Goal: Transaction & Acquisition: Book appointment/travel/reservation

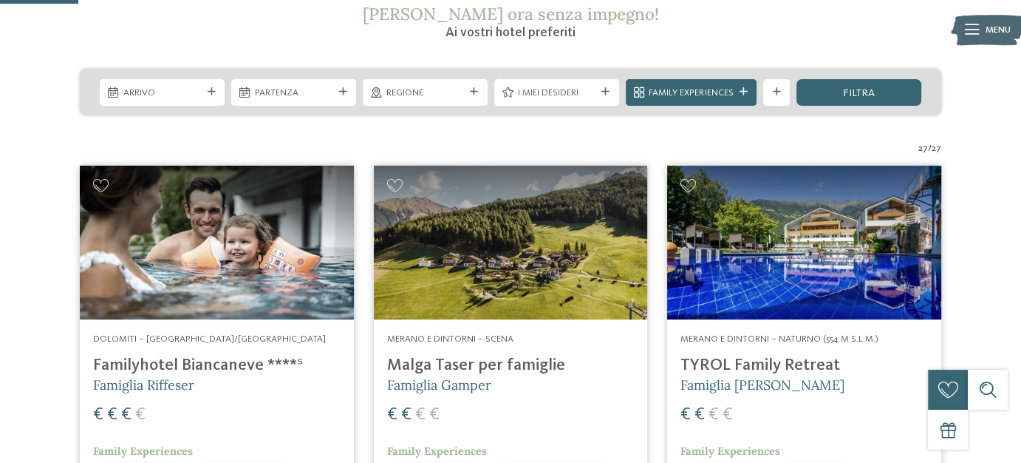
scroll to position [125, 0]
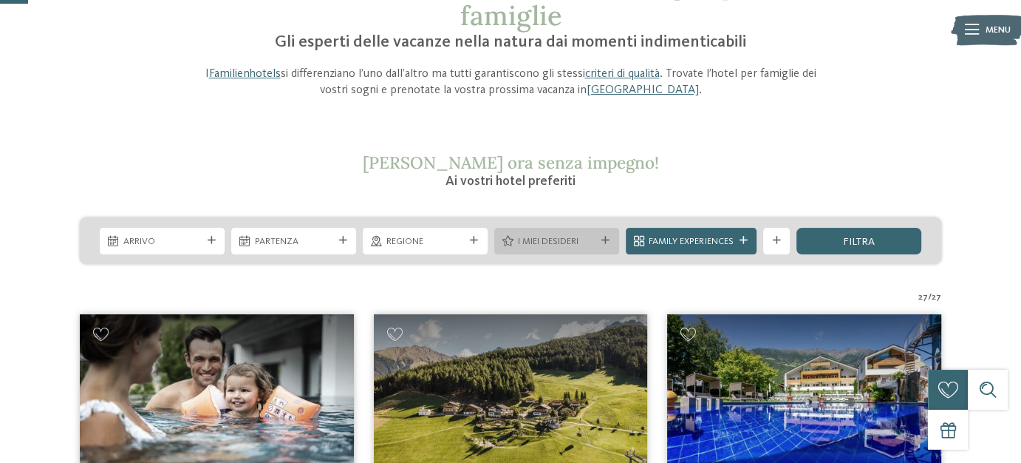
click at [584, 239] on span "I miei desideri" at bounding box center [556, 241] width 78 height 13
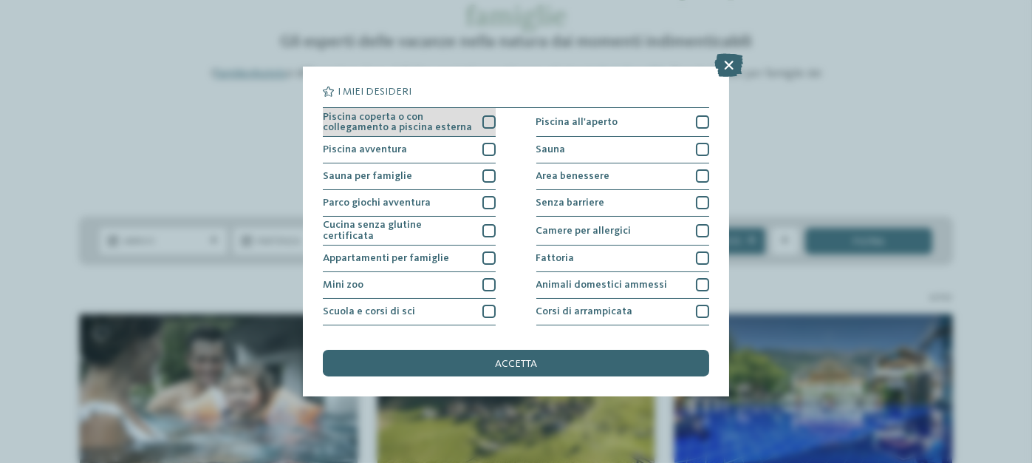
click at [483, 119] on div at bounding box center [489, 121] width 13 height 13
click at [741, 64] on icon at bounding box center [729, 65] width 29 height 24
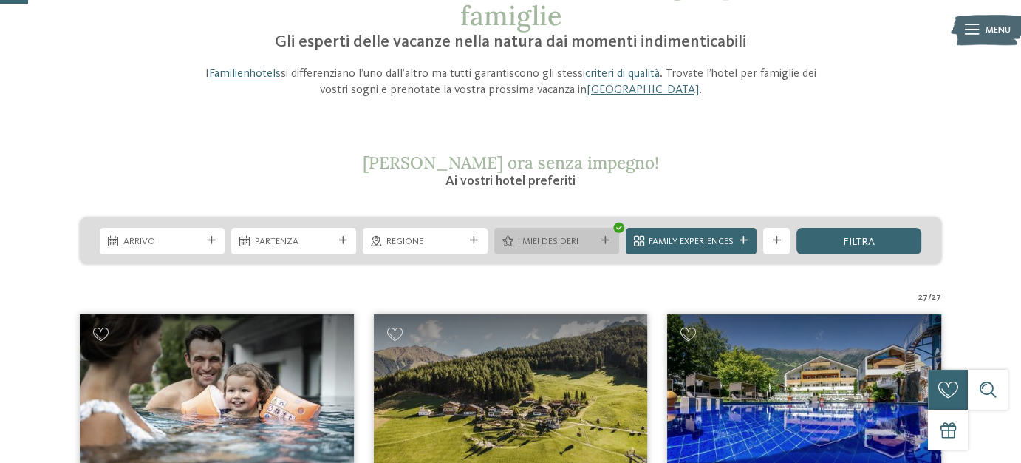
click at [606, 243] on icon at bounding box center [606, 241] width 8 height 8
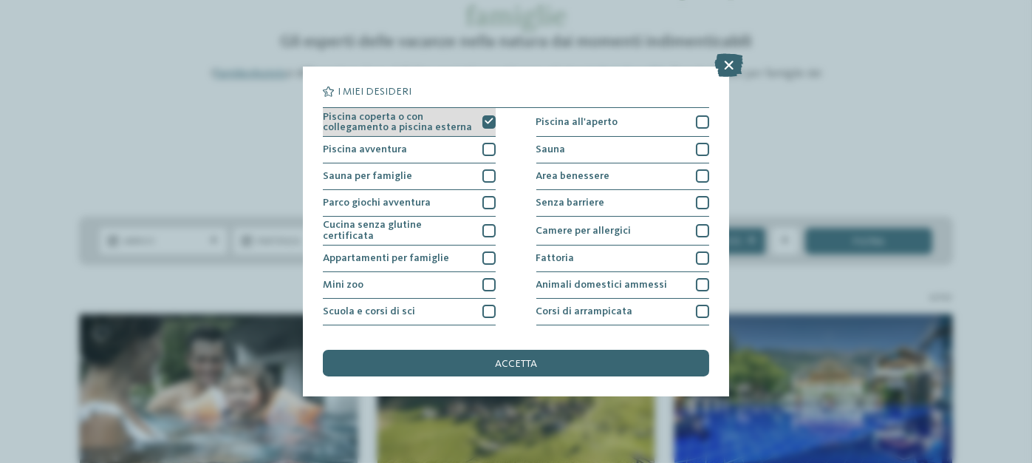
click at [485, 120] on icon at bounding box center [489, 122] width 9 height 8
click at [727, 70] on icon at bounding box center [729, 65] width 29 height 24
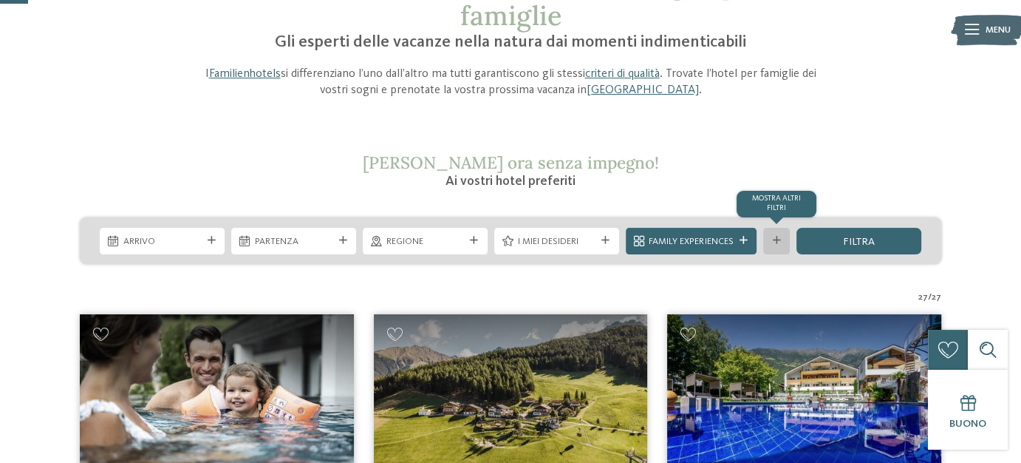
click at [772, 248] on div "mostra altri filtri" at bounding box center [776, 241] width 27 height 27
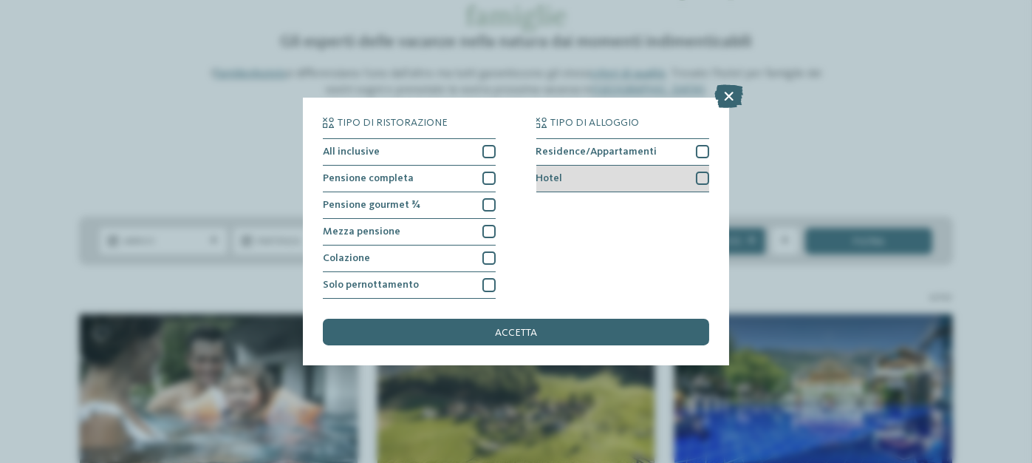
click at [705, 177] on div at bounding box center [702, 177] width 13 height 13
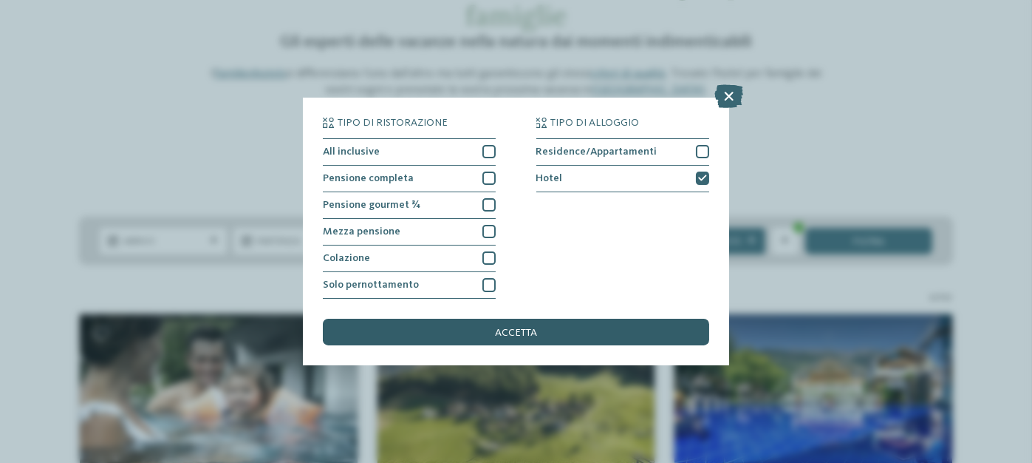
click at [548, 324] on div "accetta" at bounding box center [516, 332] width 386 height 27
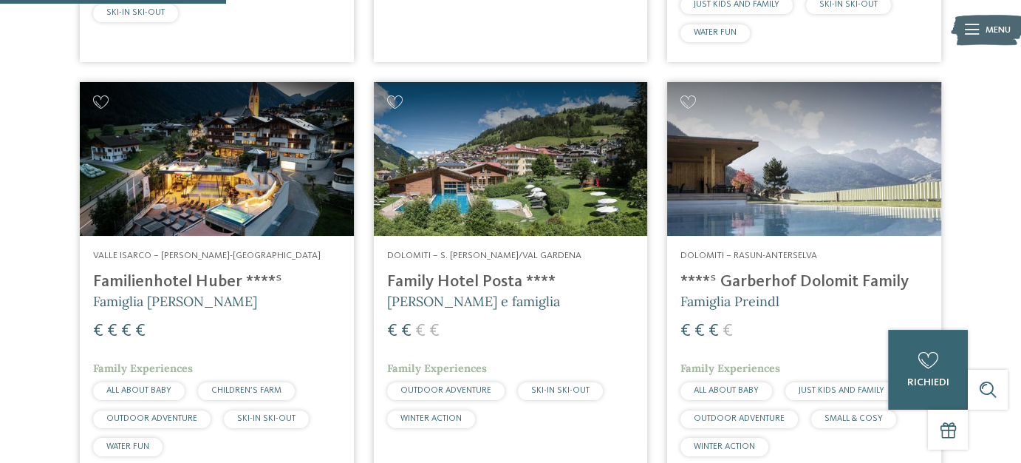
scroll to position [1315, 0]
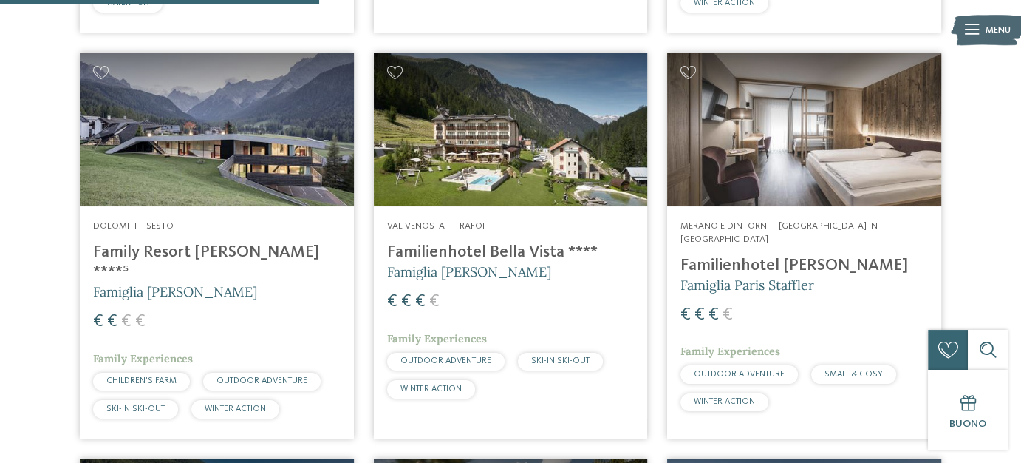
click at [766, 256] on h4 "Familienhotel Viktoria" at bounding box center [805, 266] width 248 height 20
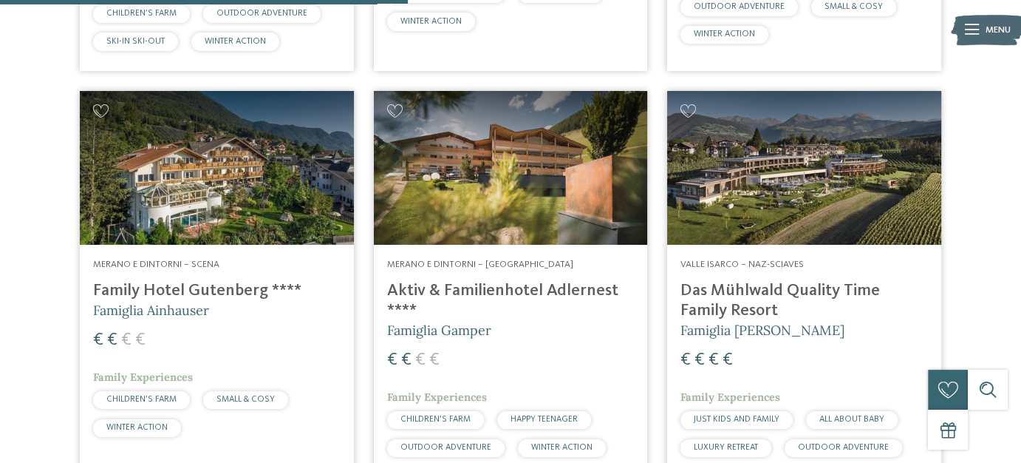
scroll to position [1684, 0]
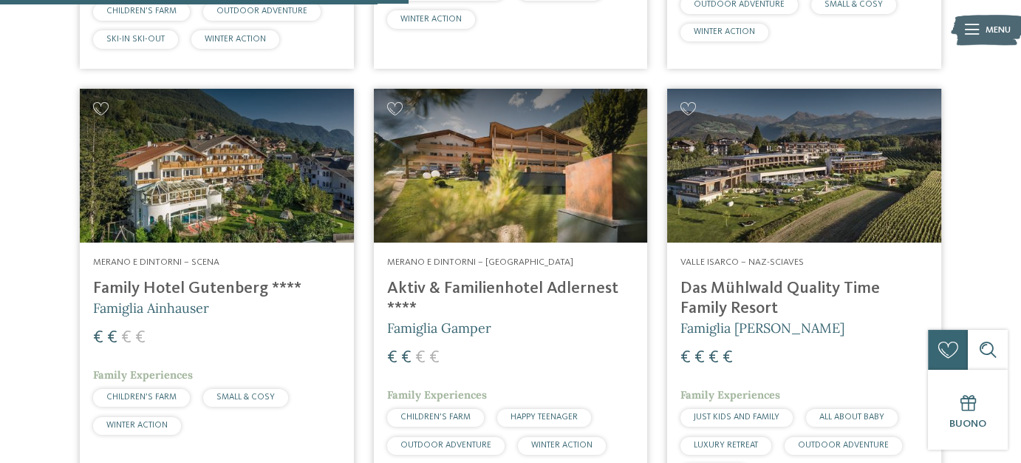
click at [478, 279] on h4 "Aktiv & Familienhotel Adlernest ****" at bounding box center [511, 299] width 248 height 40
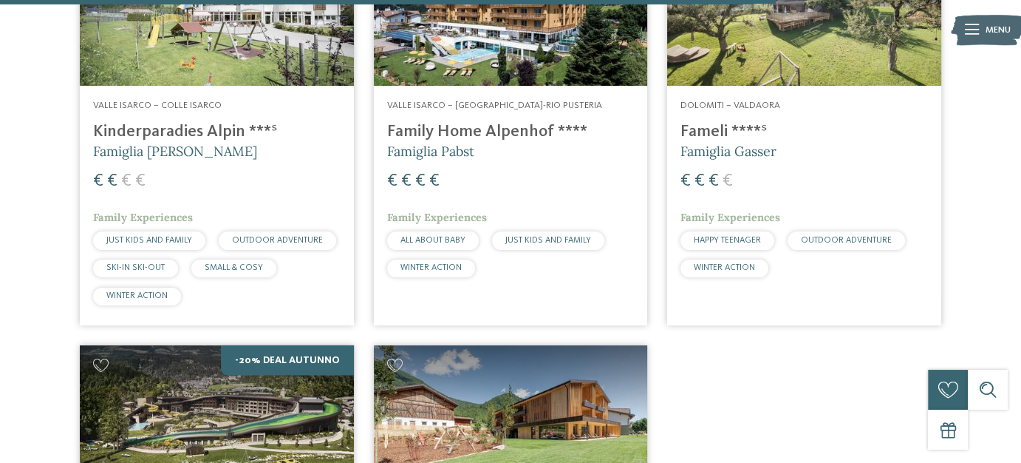
scroll to position [3310, 0]
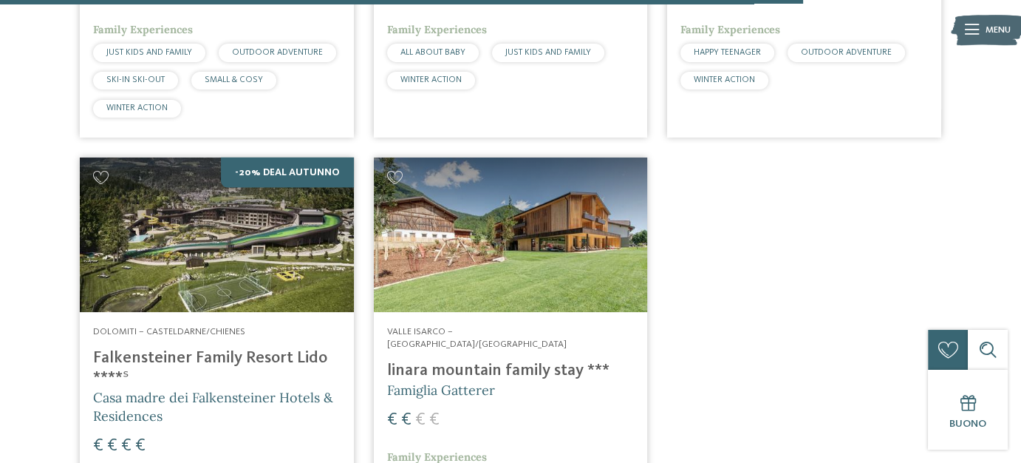
click at [432, 361] on h4 "linara mountain family stay ***" at bounding box center [511, 371] width 248 height 20
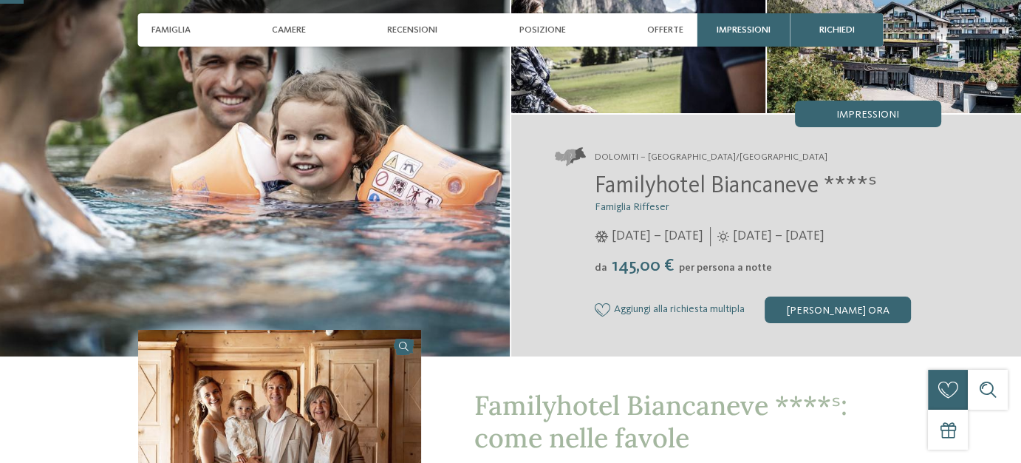
scroll to position [147, 0]
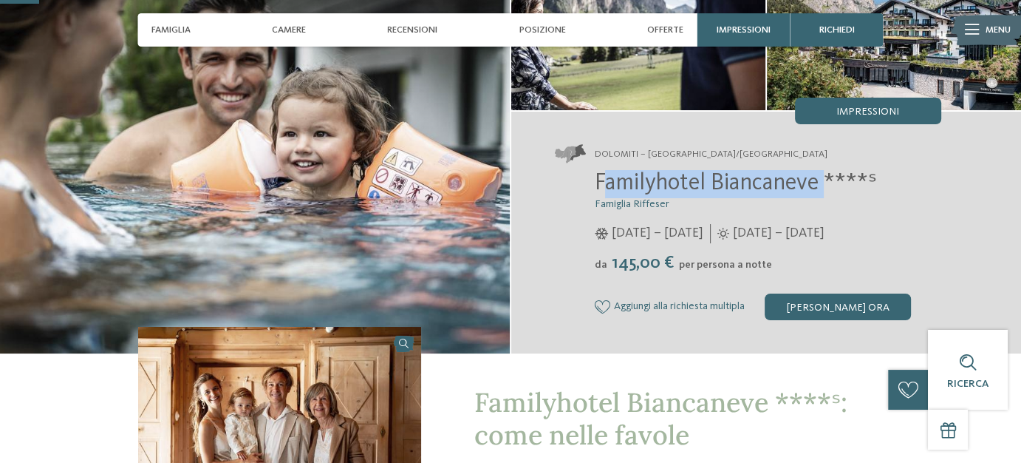
drag, startPoint x: 831, startPoint y: 180, endPoint x: 604, endPoint y: 181, distance: 226.9
click at [604, 181] on span "Familyhotel Biancaneve ****ˢ" at bounding box center [736, 183] width 282 height 24
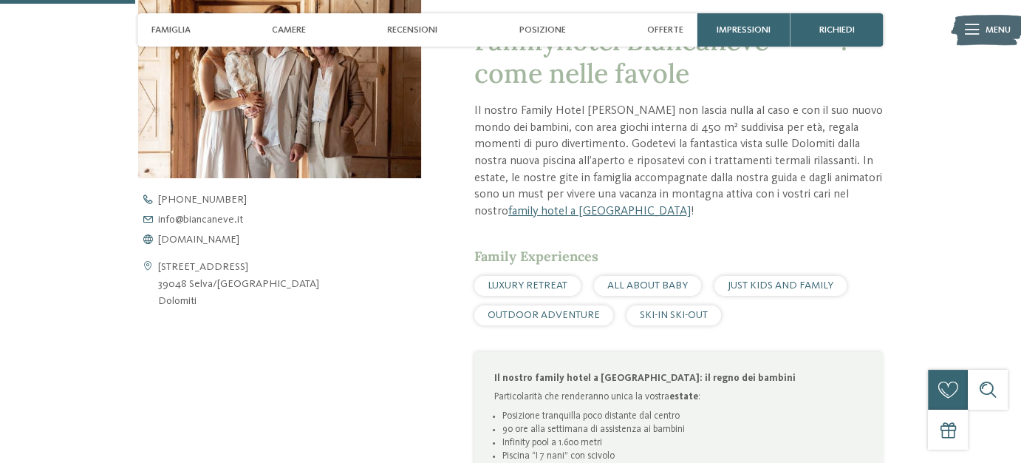
scroll to position [517, 0]
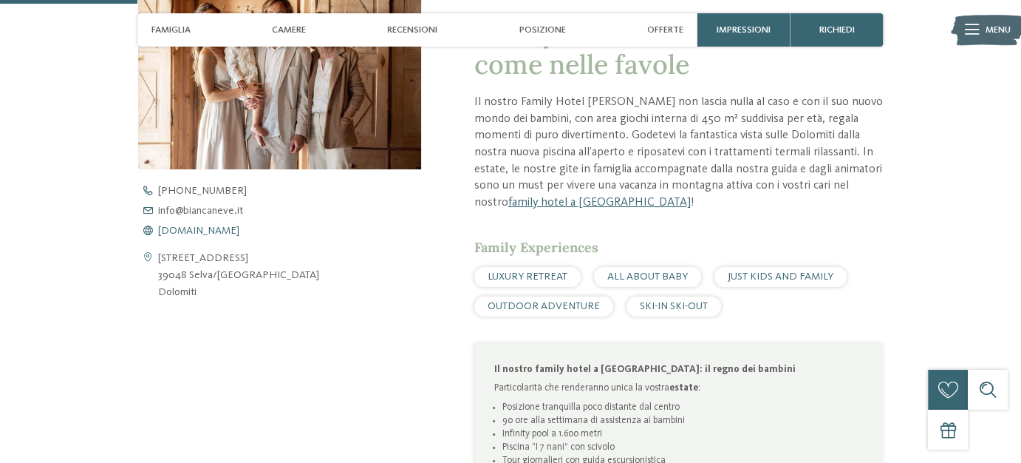
click at [195, 228] on span "www.biancaneve.it" at bounding box center [198, 230] width 81 height 10
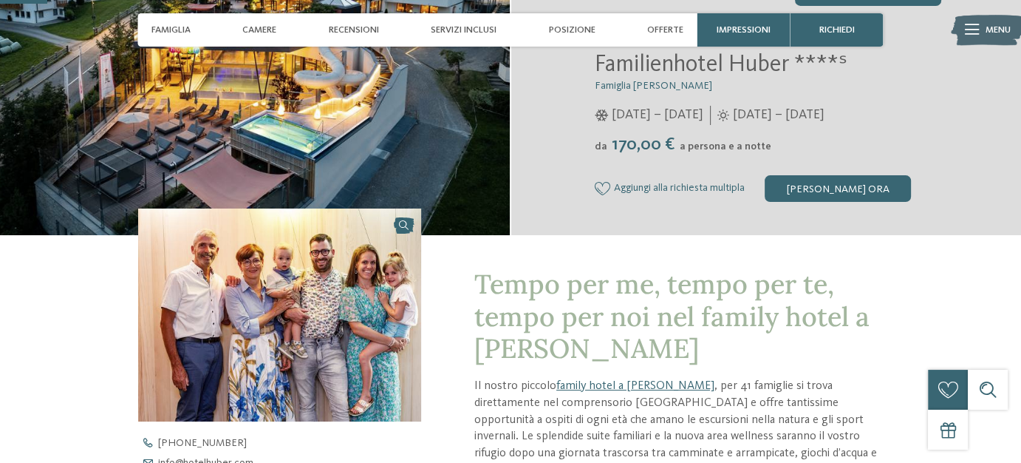
scroll to position [443, 0]
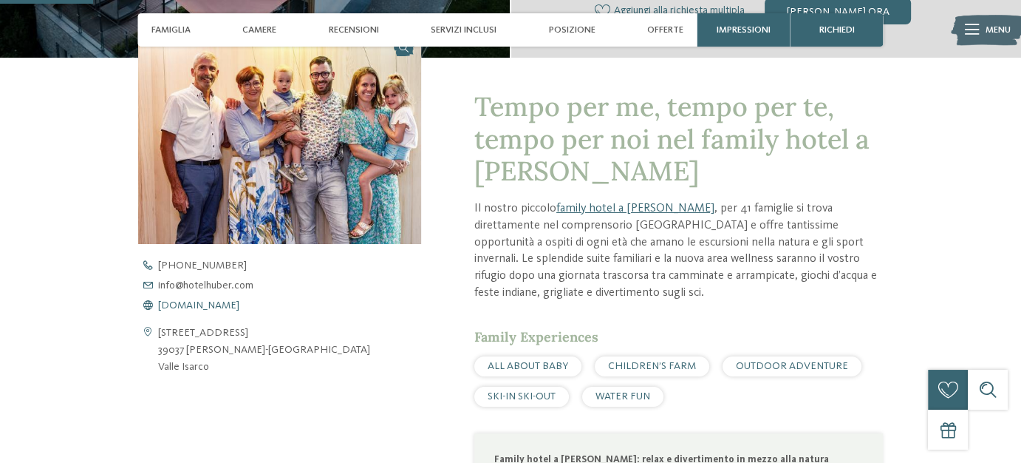
click at [205, 300] on span "www.hotelhuber.com" at bounding box center [198, 305] width 81 height 10
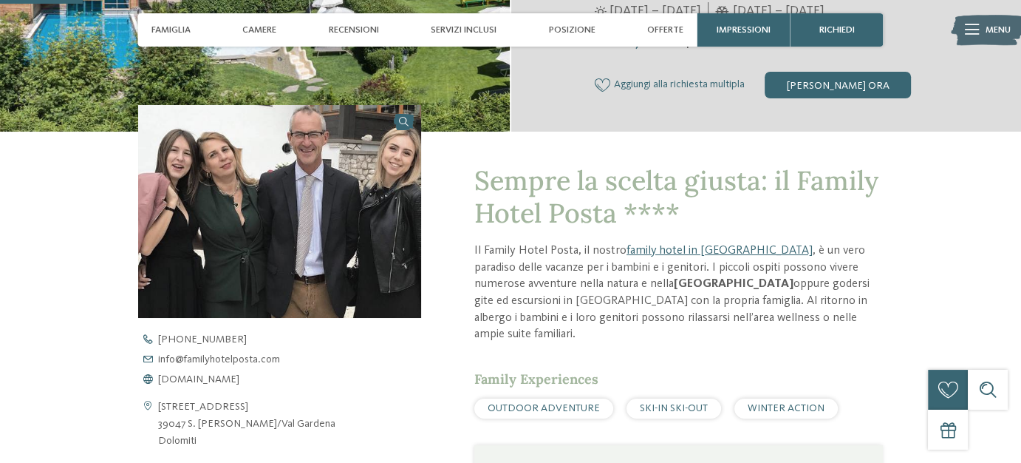
scroll to position [370, 0]
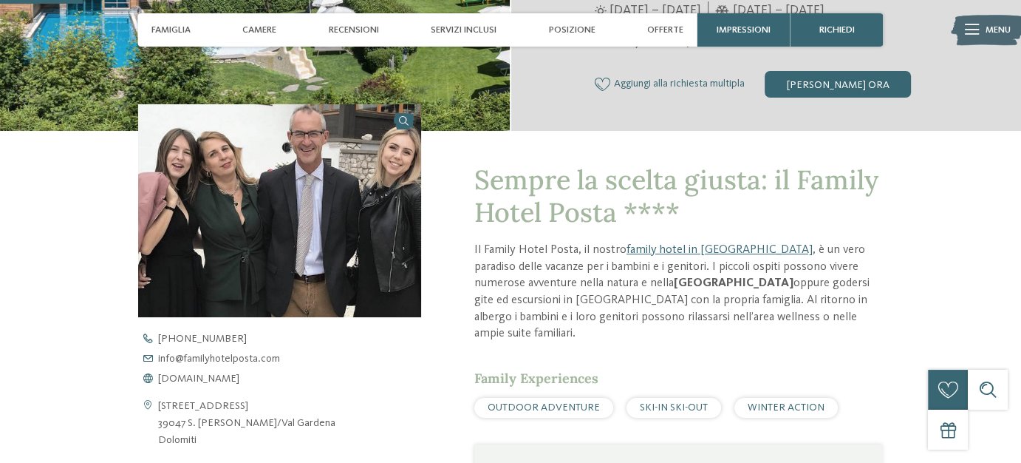
click at [209, 372] on div "+39 0471 792 078 info@ no-spam. familyhotelposta. no-spam. com www.familyhotelp…" at bounding box center [291, 358] width 306 height 50
click at [213, 375] on span "www.familyhotelposta.com" at bounding box center [198, 378] width 81 height 10
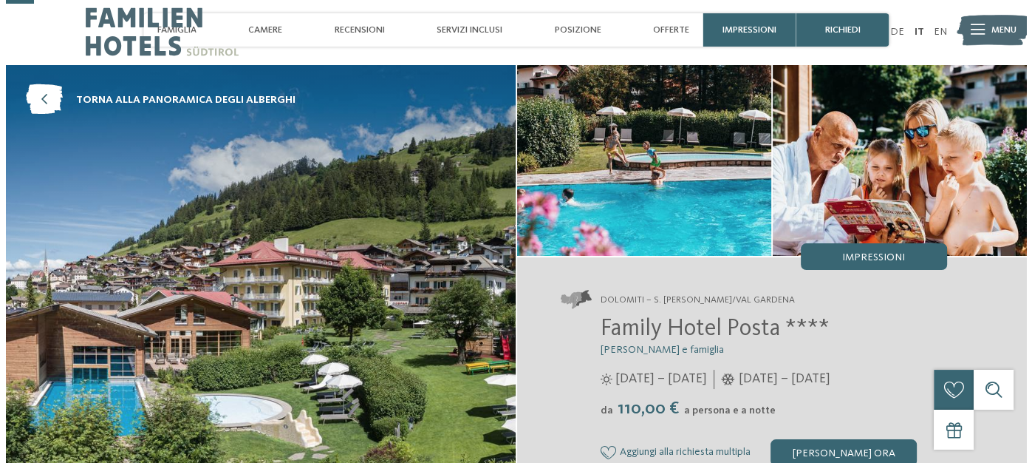
scroll to position [0, 0]
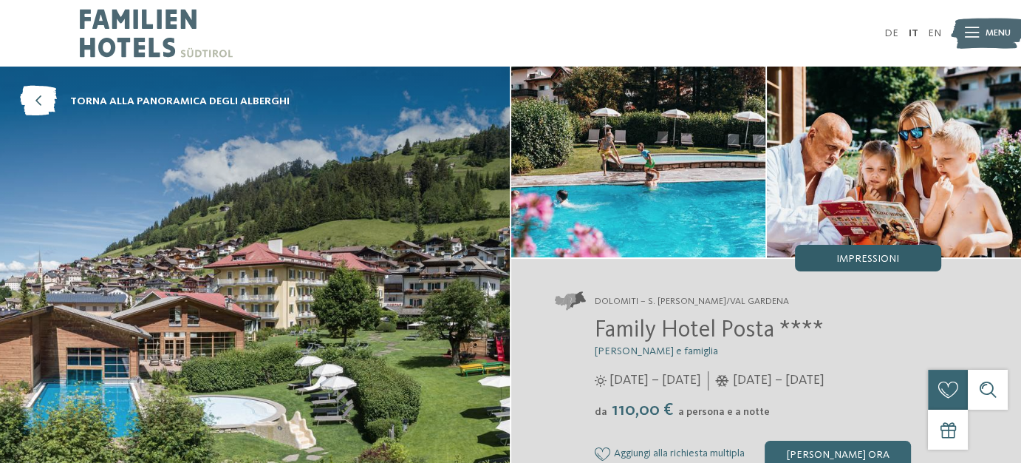
click at [848, 259] on span "Impressioni" at bounding box center [868, 259] width 63 height 10
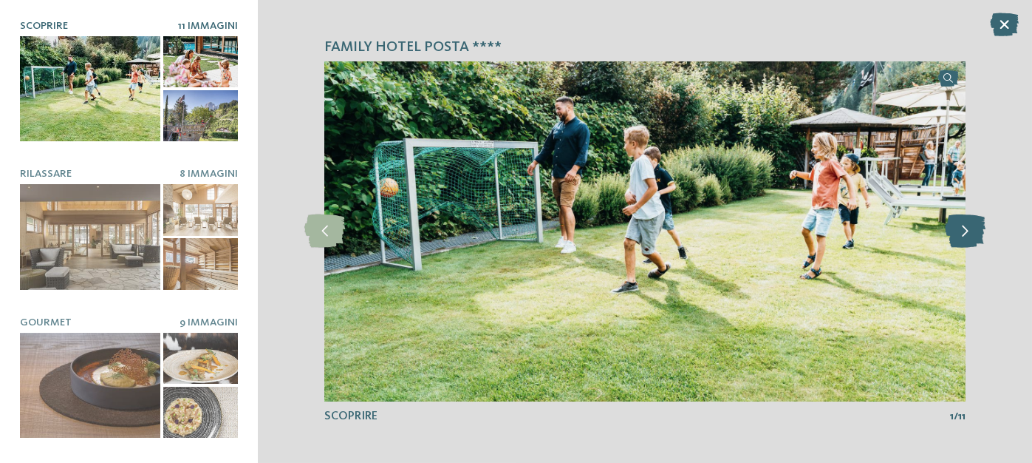
click at [970, 228] on icon at bounding box center [965, 230] width 41 height 33
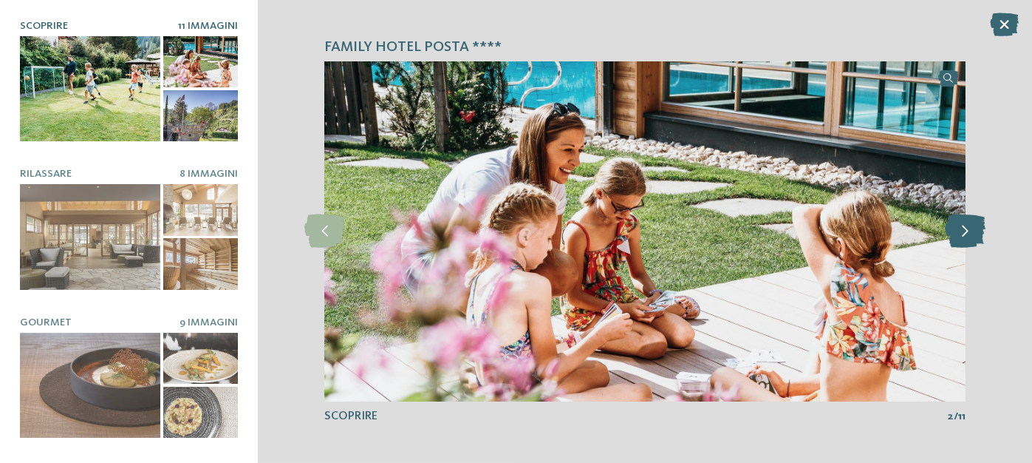
click at [970, 228] on icon at bounding box center [965, 230] width 41 height 33
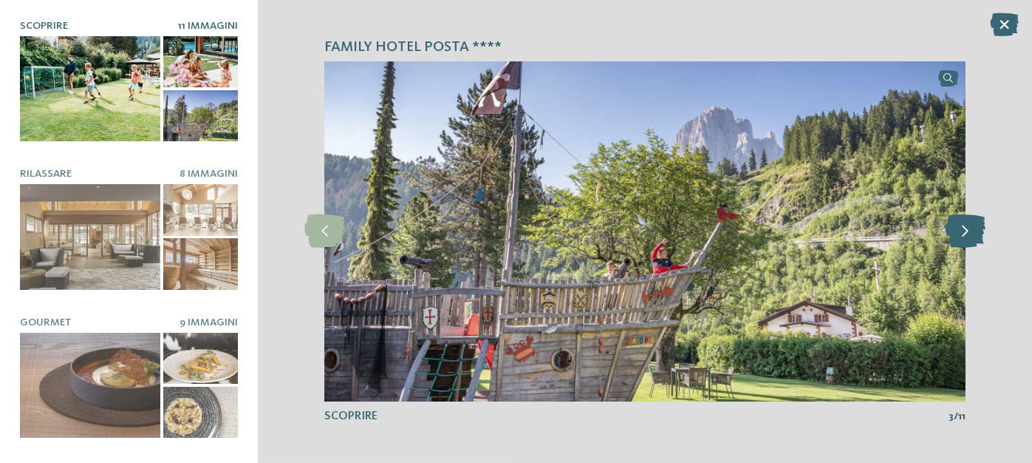
click at [970, 228] on icon at bounding box center [965, 230] width 41 height 33
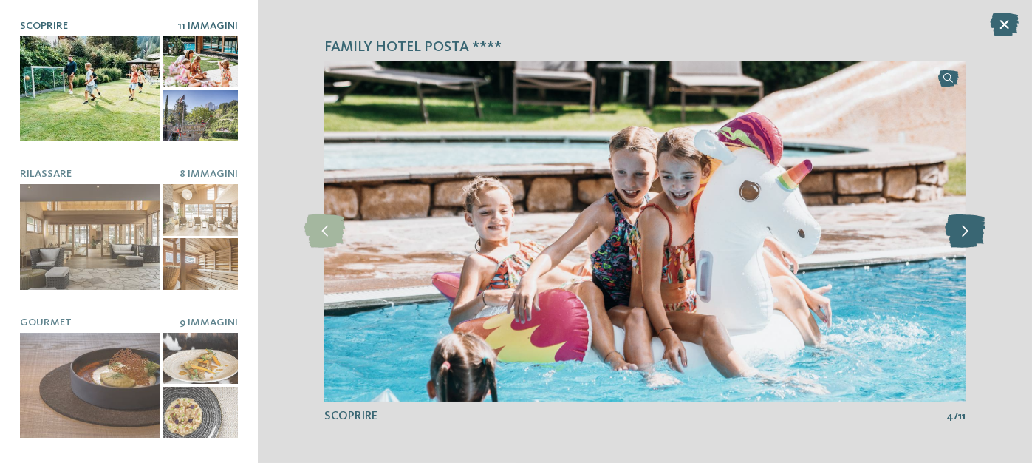
click at [970, 228] on icon at bounding box center [965, 230] width 41 height 33
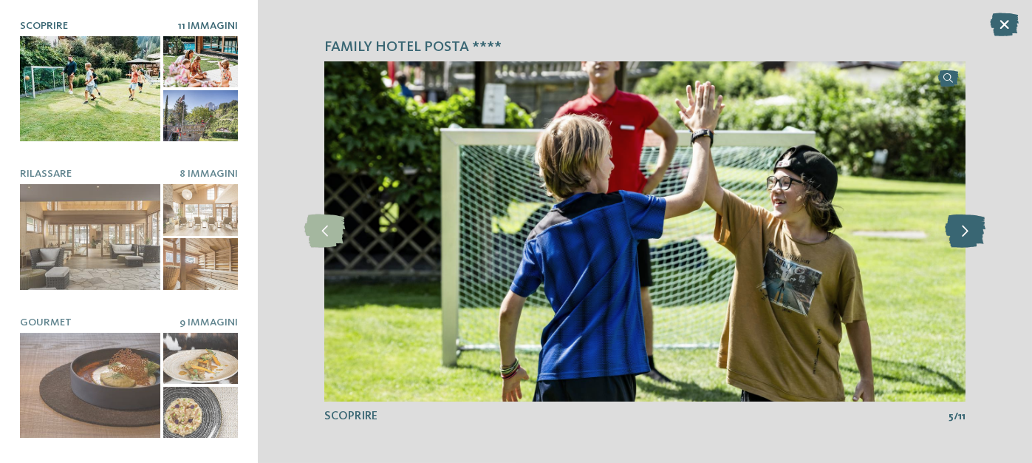
click at [970, 228] on icon at bounding box center [965, 230] width 41 height 33
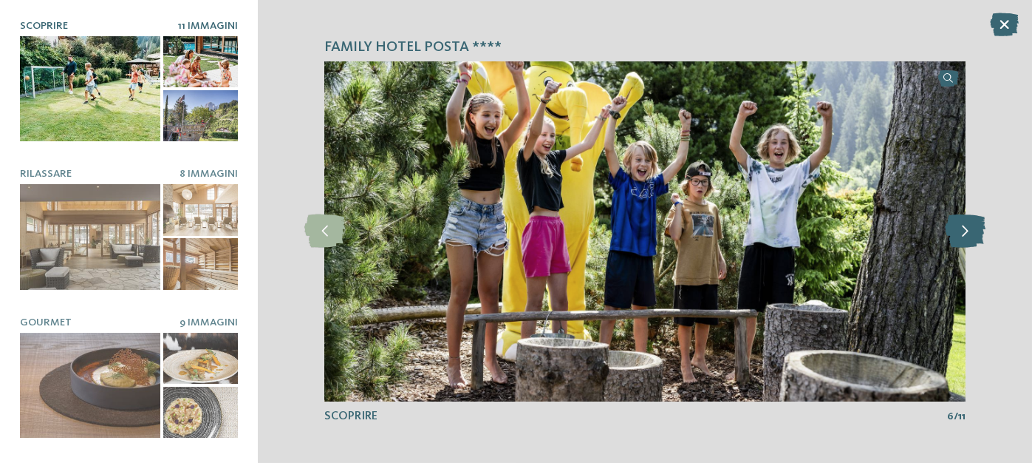
click at [970, 228] on icon at bounding box center [965, 230] width 41 height 33
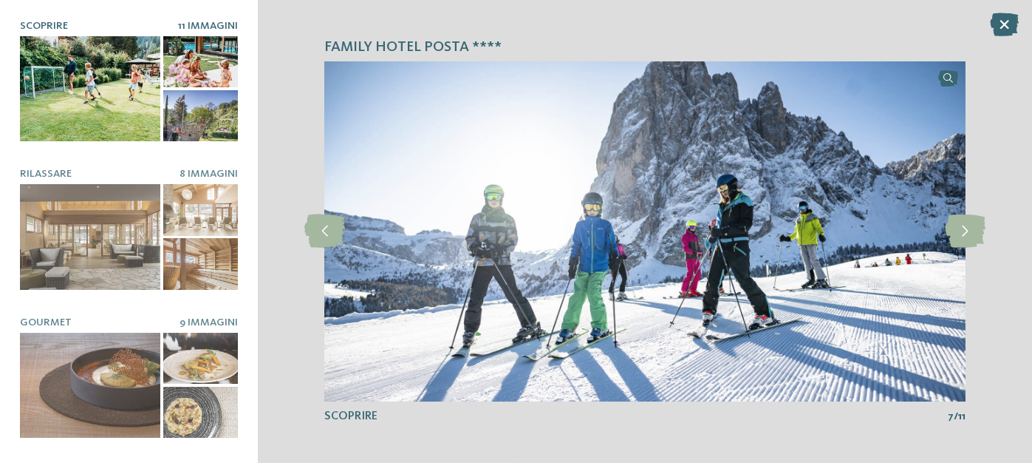
scroll to position [128, 0]
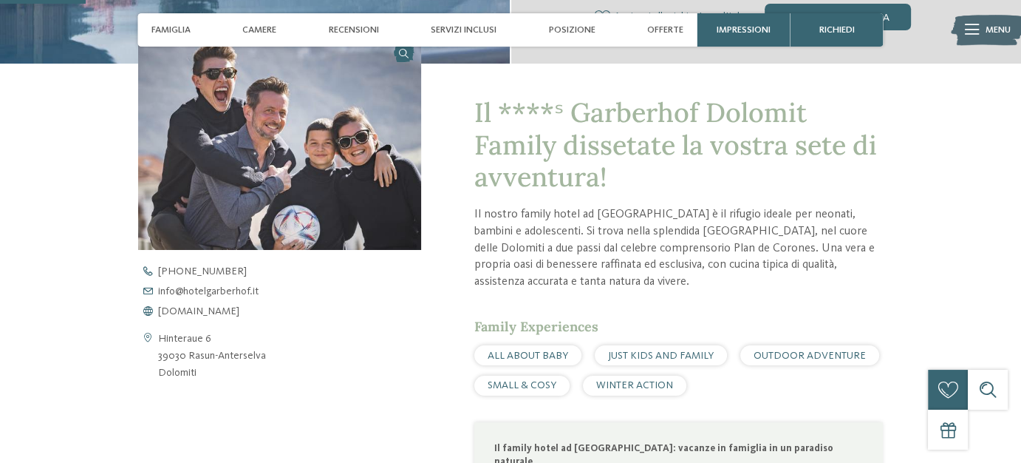
scroll to position [443, 0]
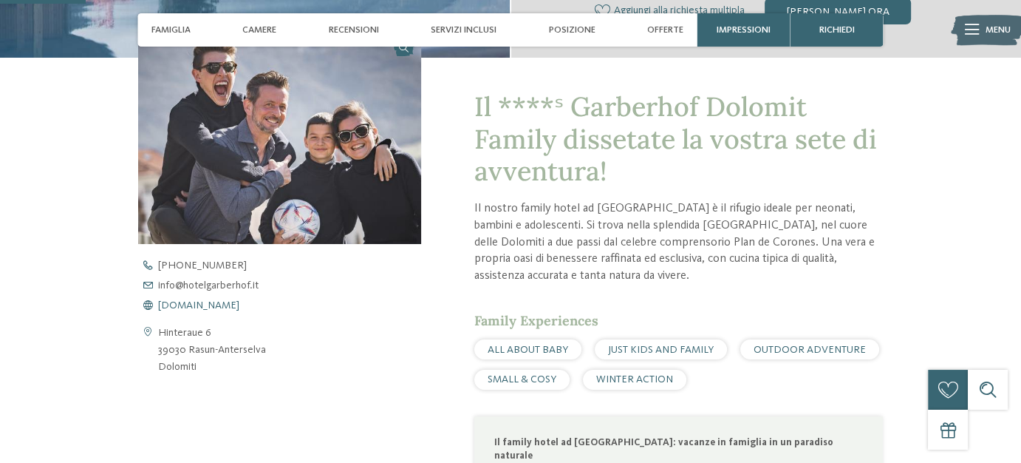
click at [187, 306] on span "[DOMAIN_NAME]" at bounding box center [198, 305] width 81 height 10
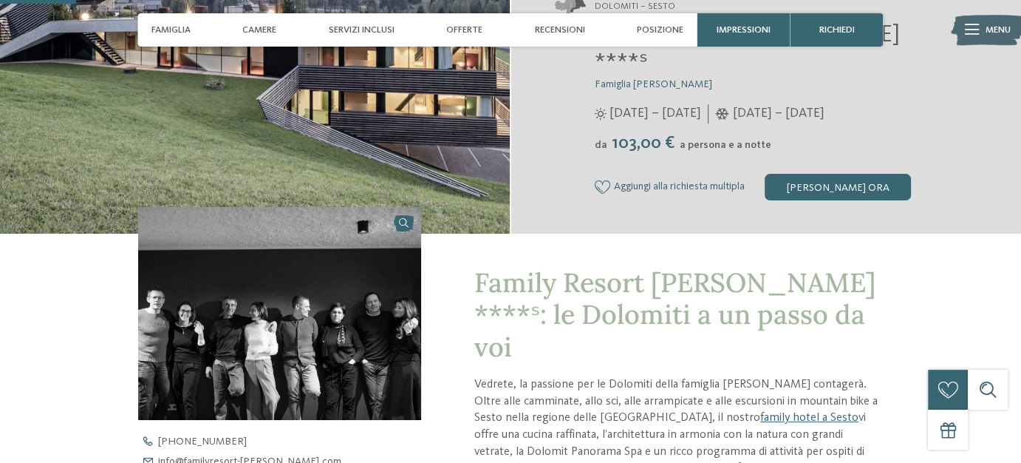
scroll to position [443, 0]
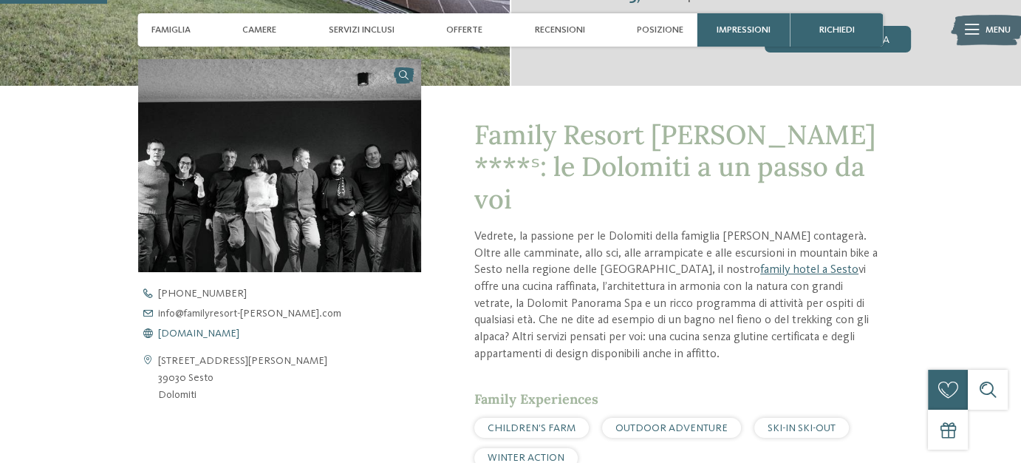
click at [199, 328] on span "www.familyresort-rainer.com" at bounding box center [198, 333] width 81 height 10
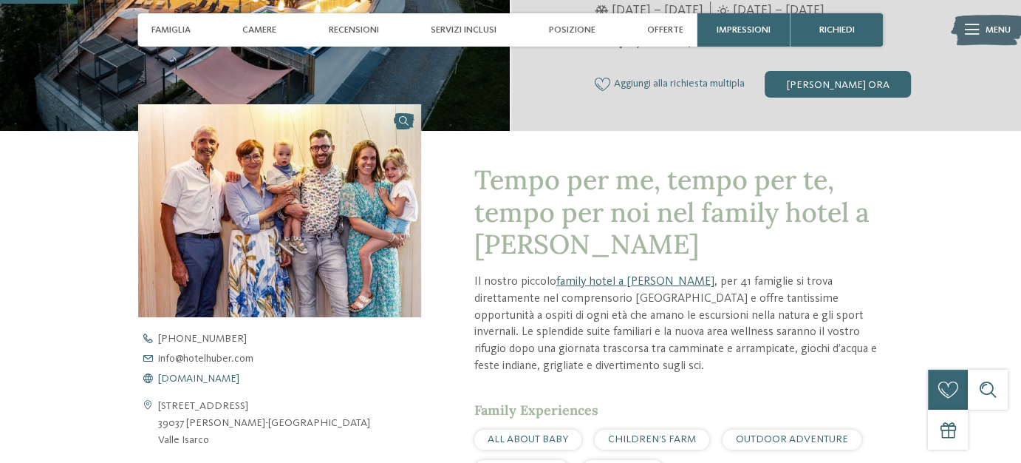
click at [213, 375] on span "[DOMAIN_NAME]" at bounding box center [198, 378] width 81 height 10
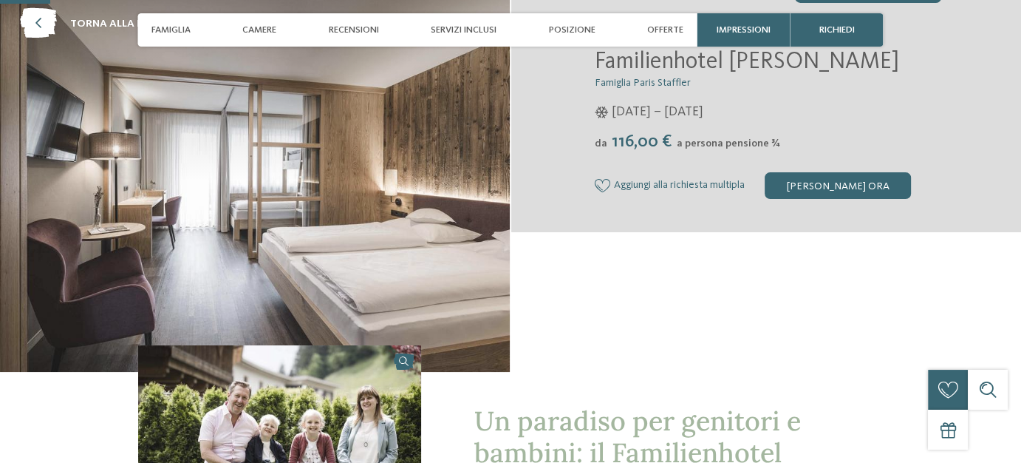
scroll to position [295, 0]
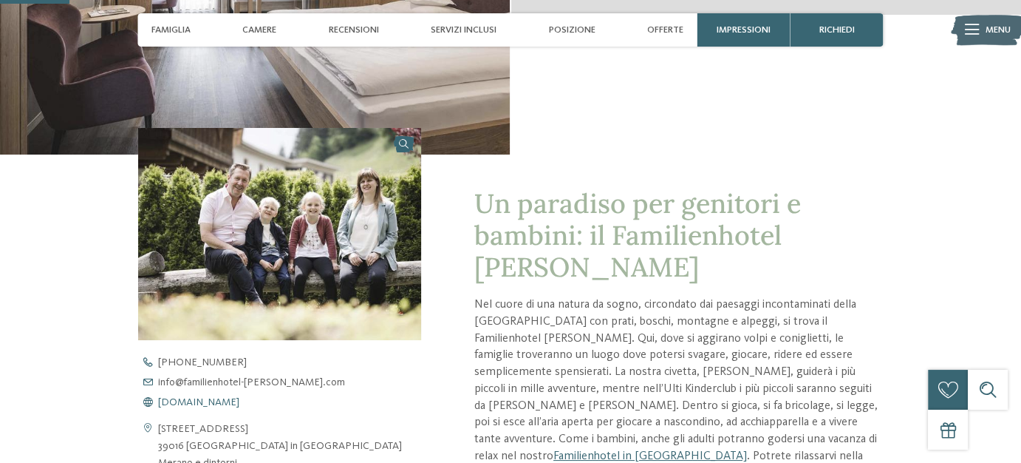
click at [239, 400] on span "[DOMAIN_NAME]" at bounding box center [198, 402] width 81 height 10
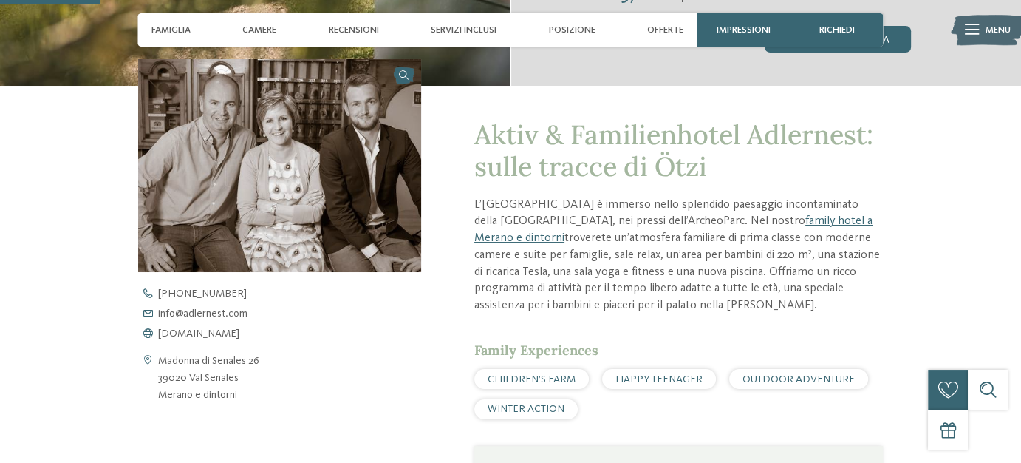
scroll to position [443, 0]
click at [188, 338] on span "www.adlernest.com" at bounding box center [198, 333] width 81 height 10
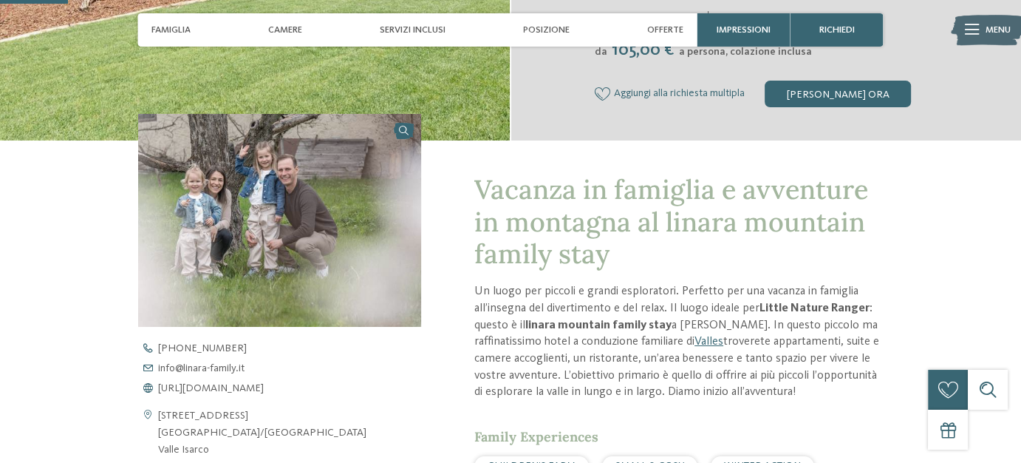
scroll to position [443, 0]
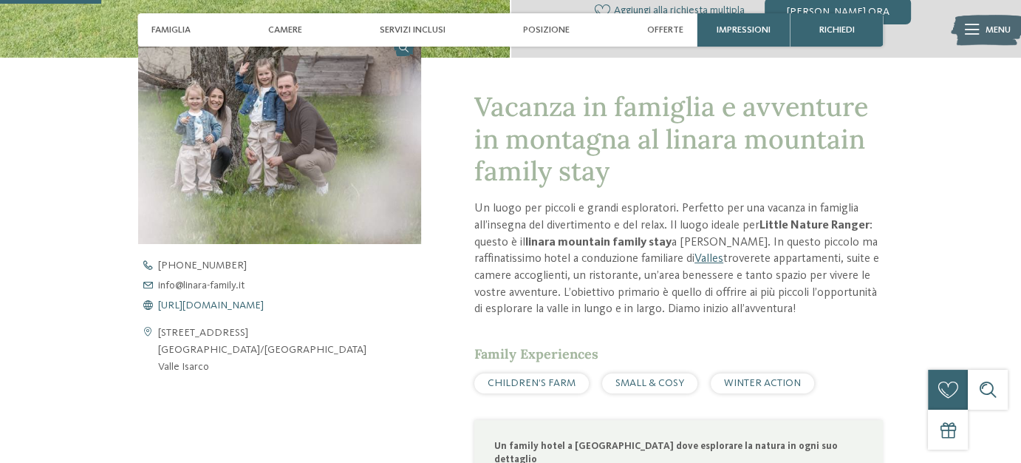
click at [214, 303] on span "https://www.linara-family.it/it" at bounding box center [211, 305] width 106 height 10
